Goal: Transaction & Acquisition: Book appointment/travel/reservation

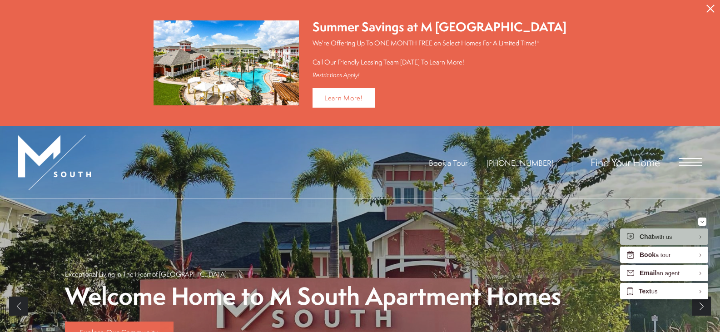
click at [705, 10] on button "Proceed To Website" at bounding box center [710, 8] width 19 height 17
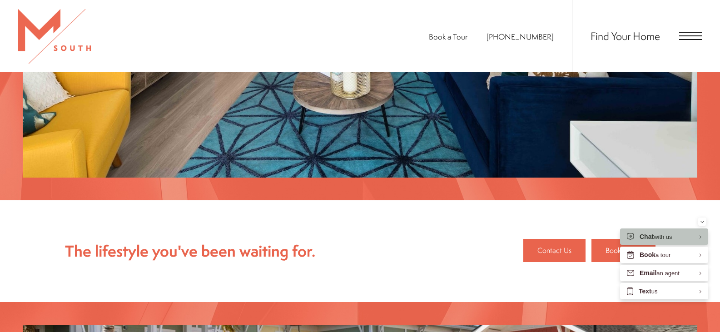
scroll to position [1091, 0]
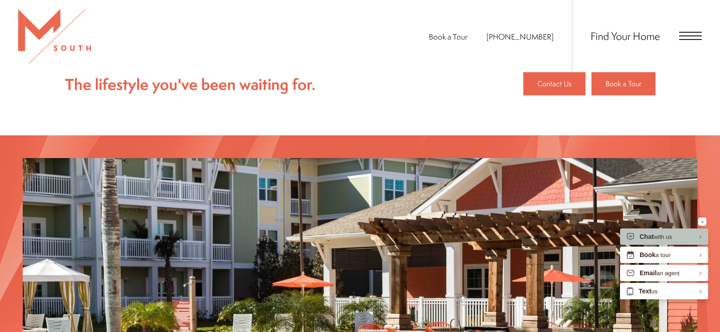
click at [682, 37] on span "Open Menu" at bounding box center [691, 36] width 23 height 8
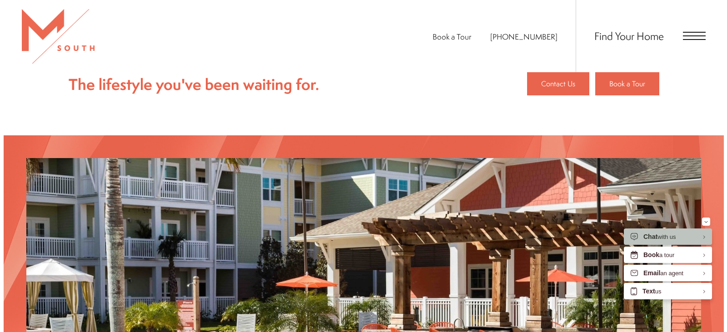
scroll to position [0, 0]
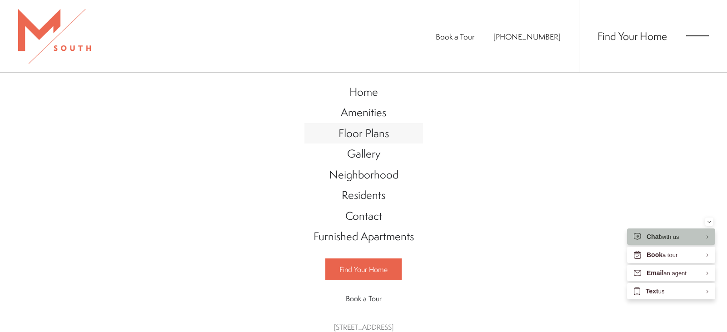
click at [360, 134] on span "Floor Plans" at bounding box center [364, 132] width 50 height 15
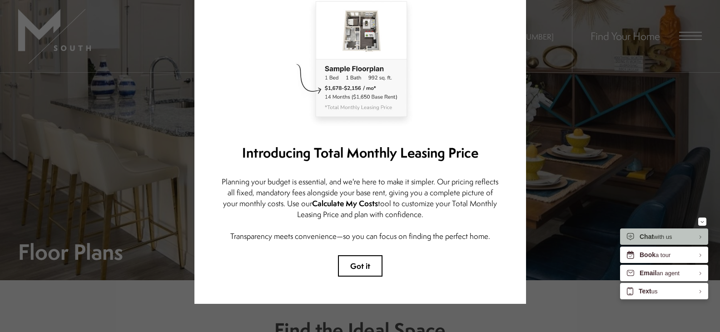
scroll to position [87, 0]
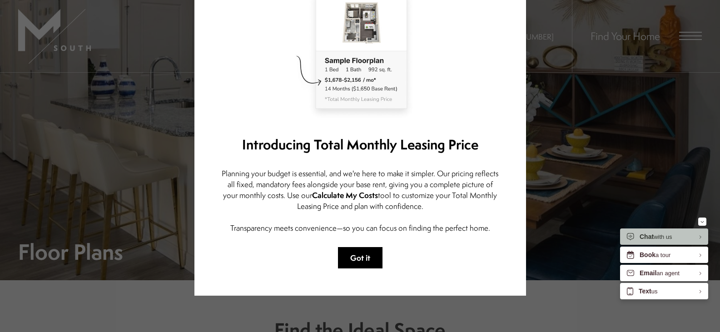
click at [368, 252] on button "Got it" at bounding box center [360, 257] width 45 height 21
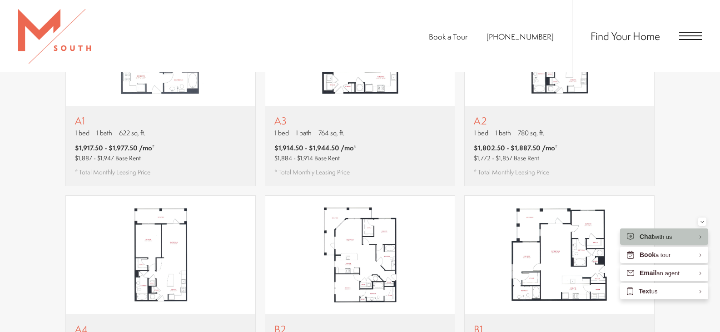
scroll to position [591, 0]
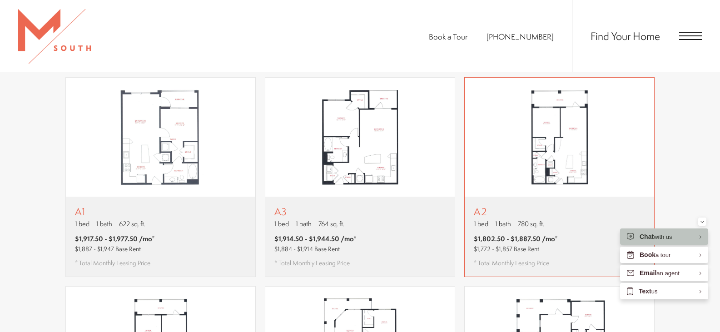
click at [590, 176] on img "View floor plan A2" at bounding box center [560, 137] width 190 height 119
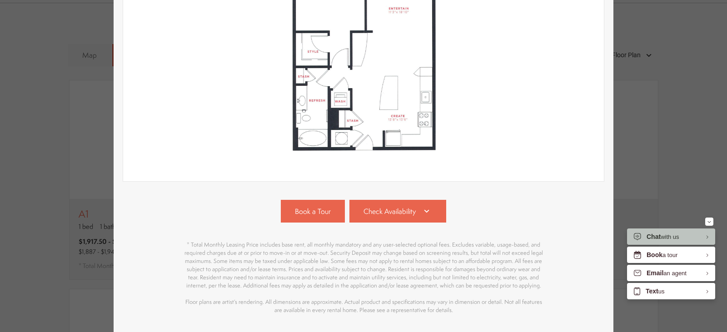
scroll to position [227, 0]
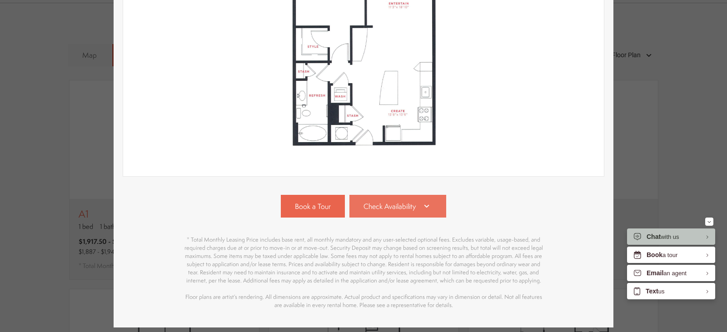
click at [399, 212] on link "Check Availability" at bounding box center [398, 206] width 97 height 23
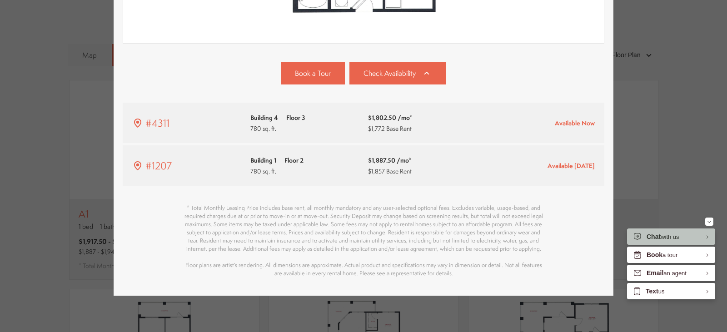
scroll to position [368, 0]
click at [442, 118] on div "$1,802.50 /mo* $1,772 Base Rent" at bounding box center [422, 122] width 109 height 21
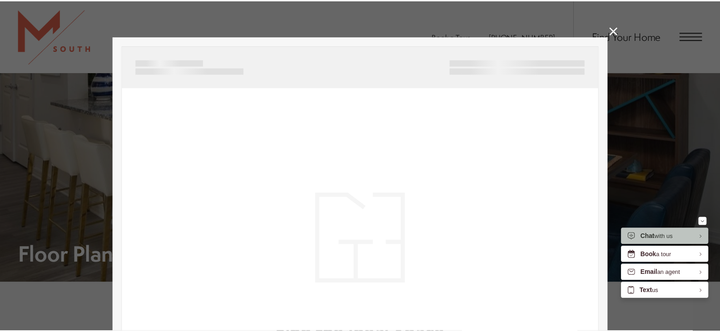
scroll to position [591, 0]
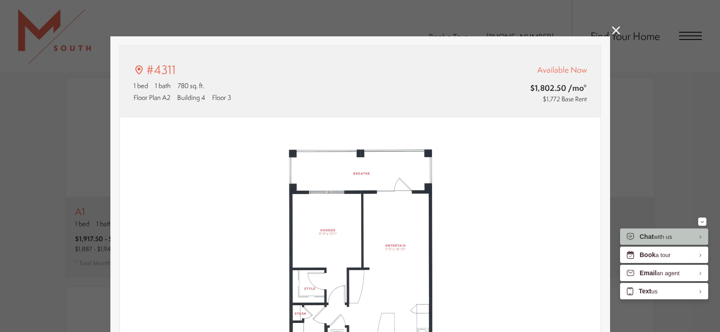
type input "**********"
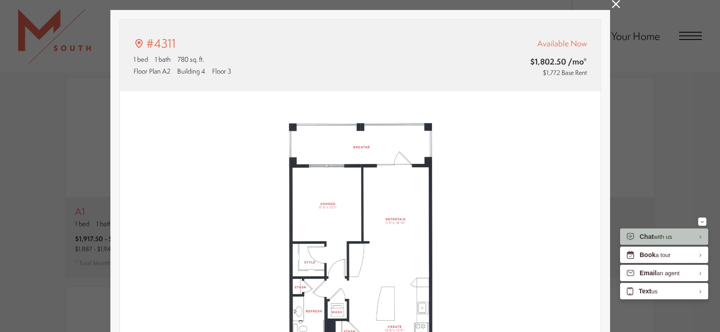
scroll to position [0, 0]
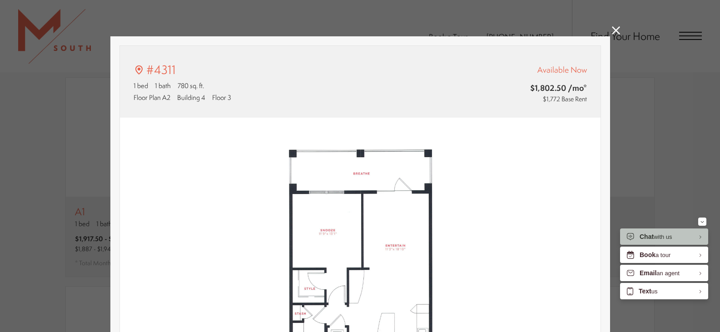
click at [612, 29] on icon at bounding box center [616, 30] width 8 height 8
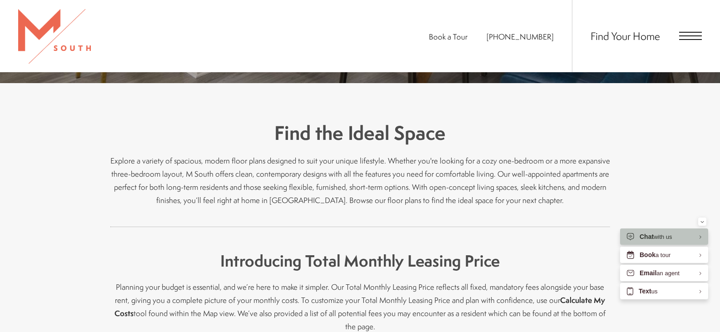
scroll to position [318, 0]
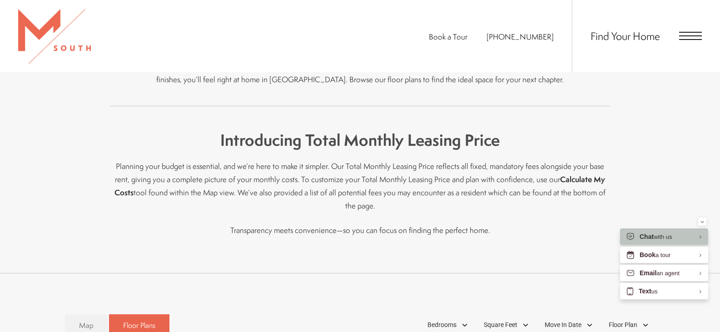
click at [692, 36] on span "Open Menu" at bounding box center [691, 35] width 23 height 1
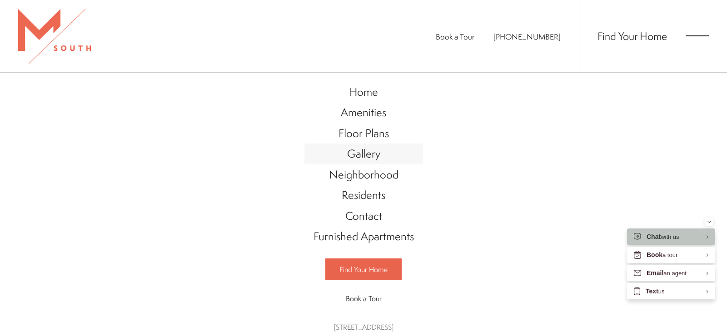
click at [360, 157] on span "Gallery" at bounding box center [363, 153] width 33 height 15
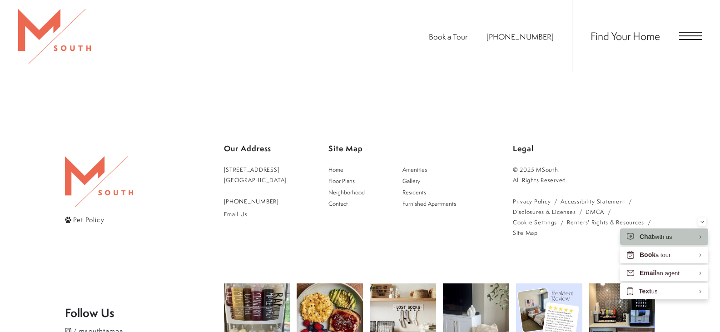
scroll to position [2273, 0]
